Goal: Navigation & Orientation: Understand site structure

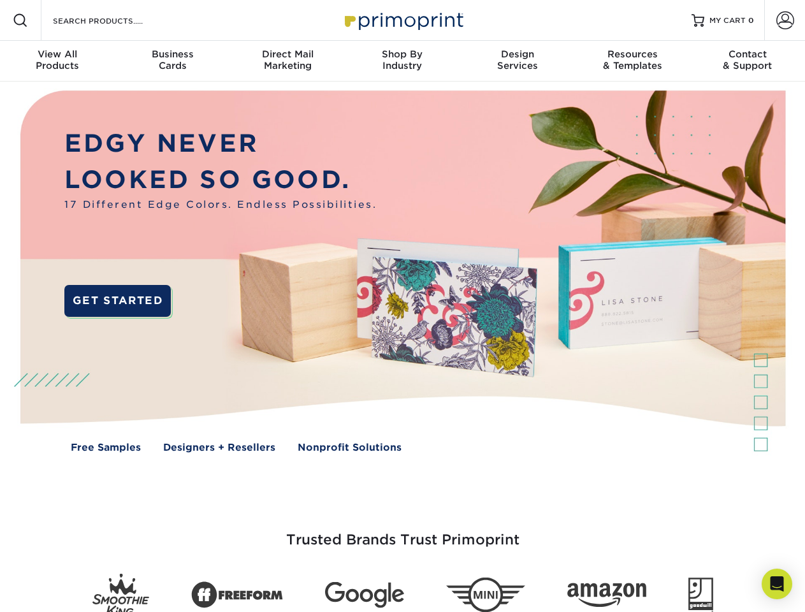
click at [402, 306] on img at bounding box center [402, 281] width 796 height 398
click at [20, 20] on span at bounding box center [20, 20] width 15 height 15
click at [784, 20] on span at bounding box center [785, 20] width 18 height 18
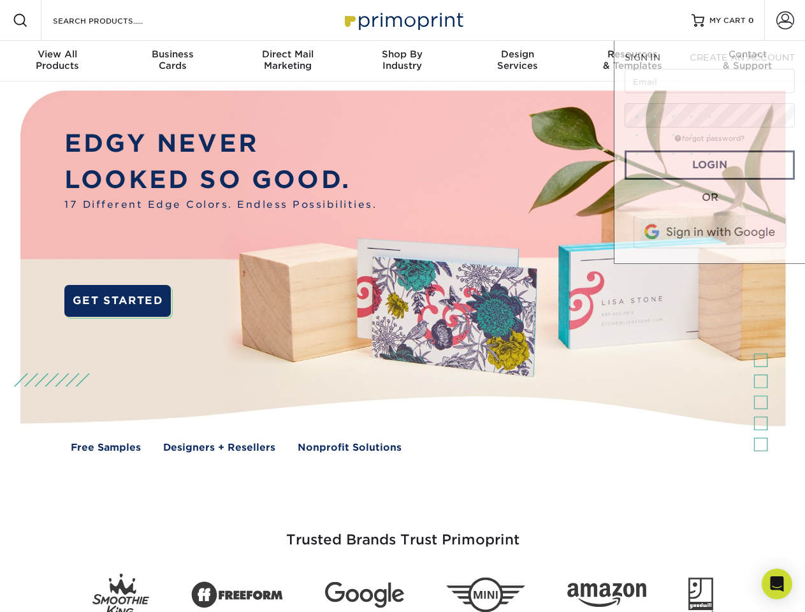
click at [57, 61] on div "View All Products" at bounding box center [57, 59] width 115 height 23
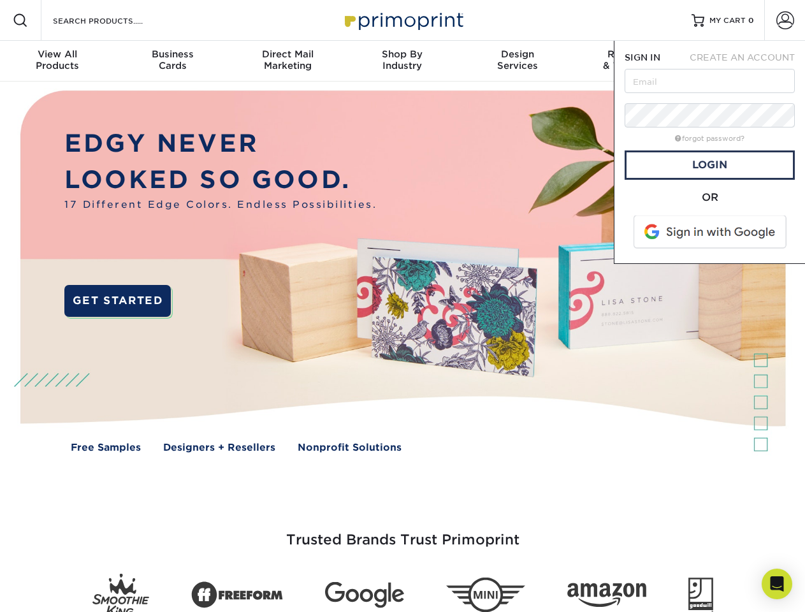
click at [172, 61] on div "Business Cards" at bounding box center [172, 59] width 115 height 23
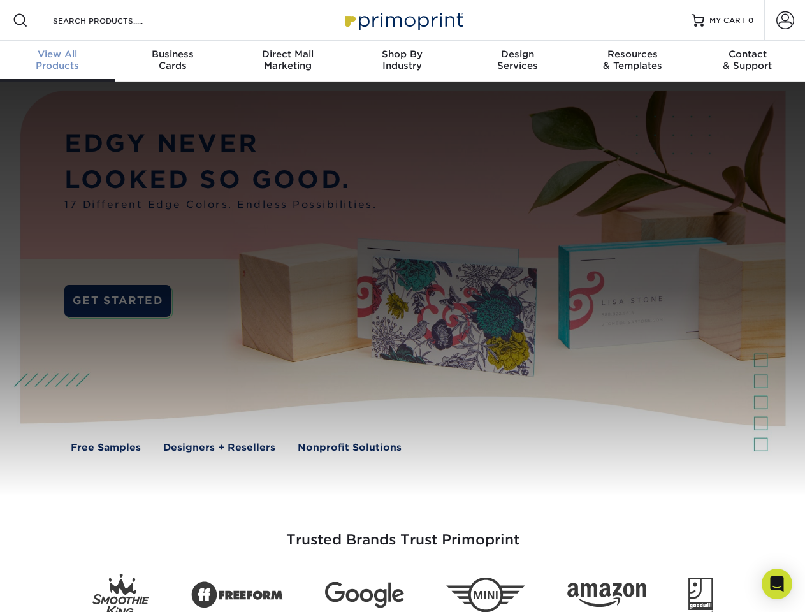
click at [287, 61] on div "Direct Mail Marketing" at bounding box center [287, 59] width 115 height 23
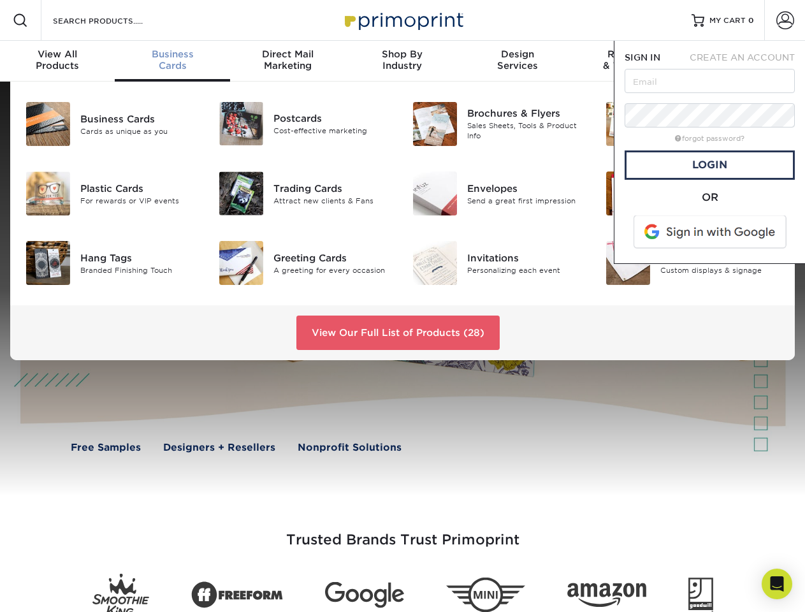
click at [402, 61] on div "Shop By Industry" at bounding box center [402, 59] width 115 height 23
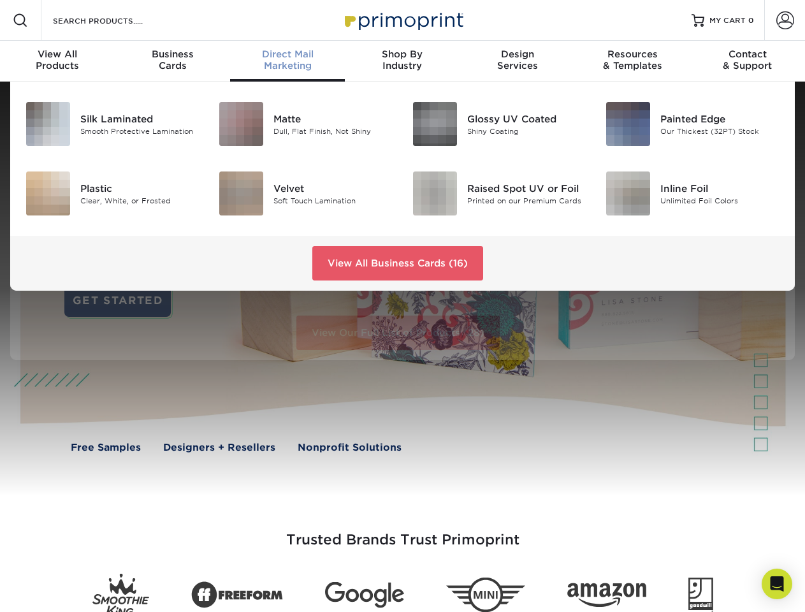
click at [517, 61] on div "Design Services" at bounding box center [517, 59] width 115 height 23
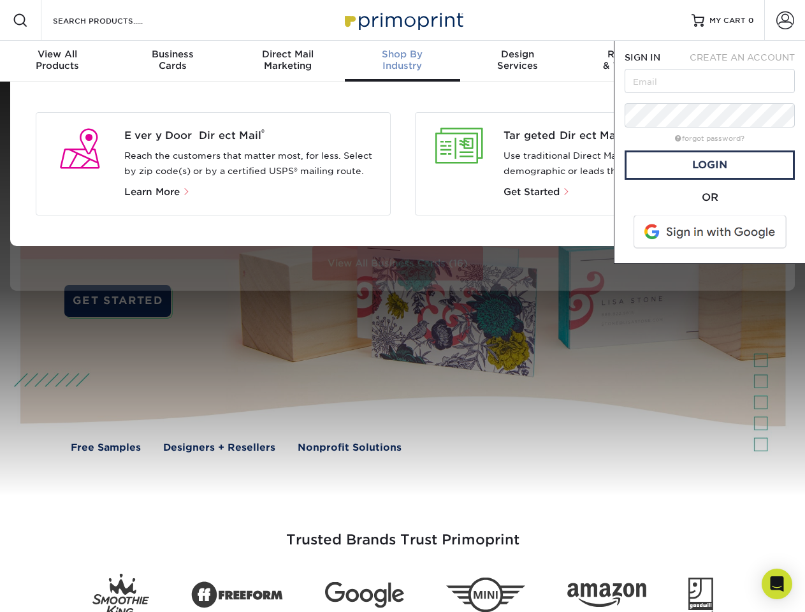
click at [632, 61] on span "SIGN IN" at bounding box center [642, 57] width 36 height 10
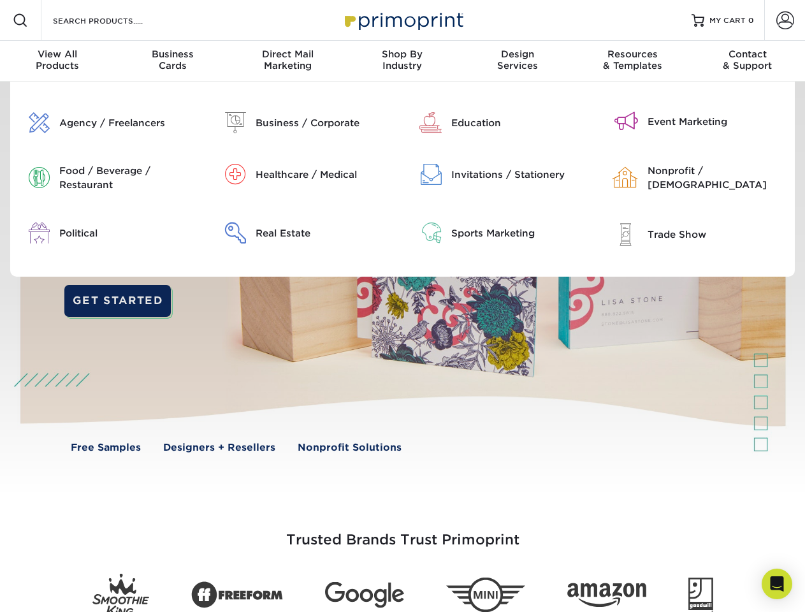
click at [747, 61] on div "Contact & Support" at bounding box center [747, 59] width 115 height 23
